Goal: Information Seeking & Learning: Learn about a topic

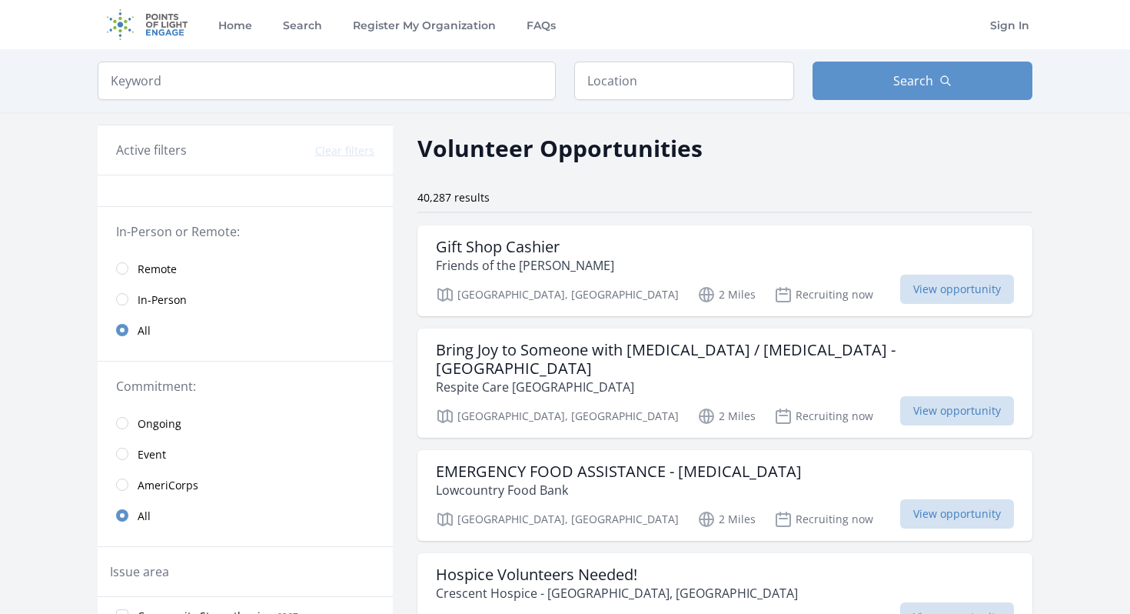
click at [150, 276] on span "Remote" at bounding box center [157, 268] width 39 height 18
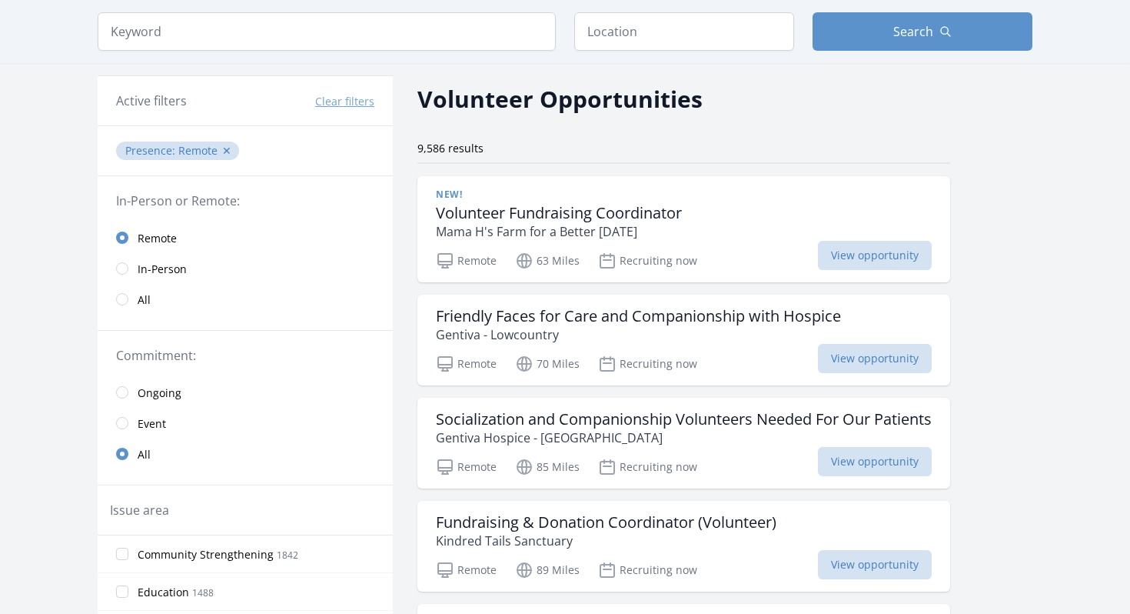
scroll to position [51, 0]
click at [125, 391] on input "radio" at bounding box center [122, 390] width 12 height 12
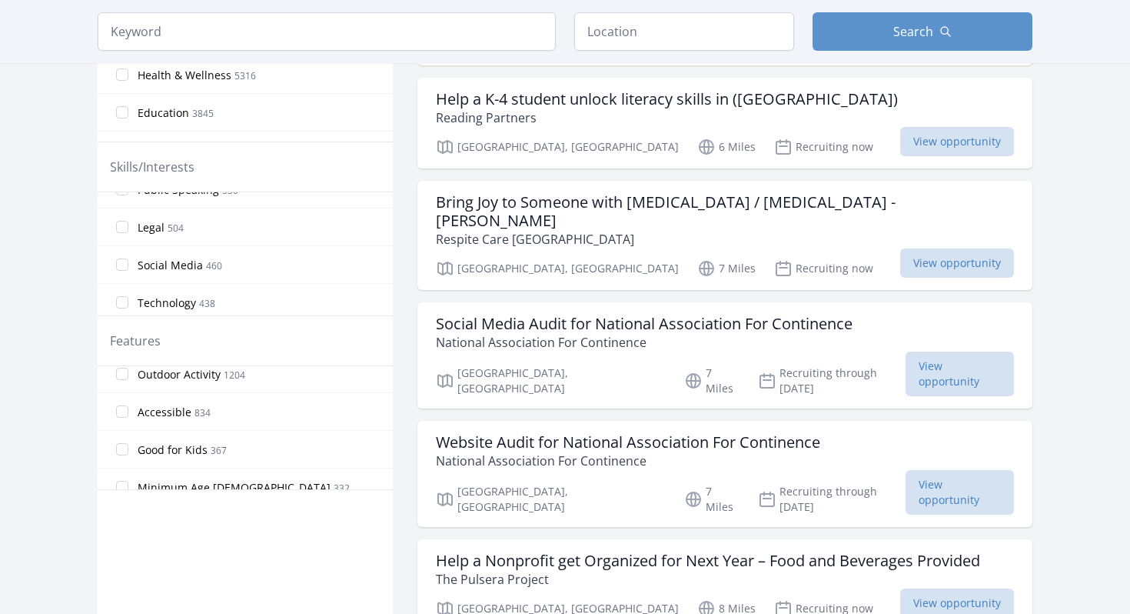
scroll to position [366, 0]
